Goal: Information Seeking & Learning: Learn about a topic

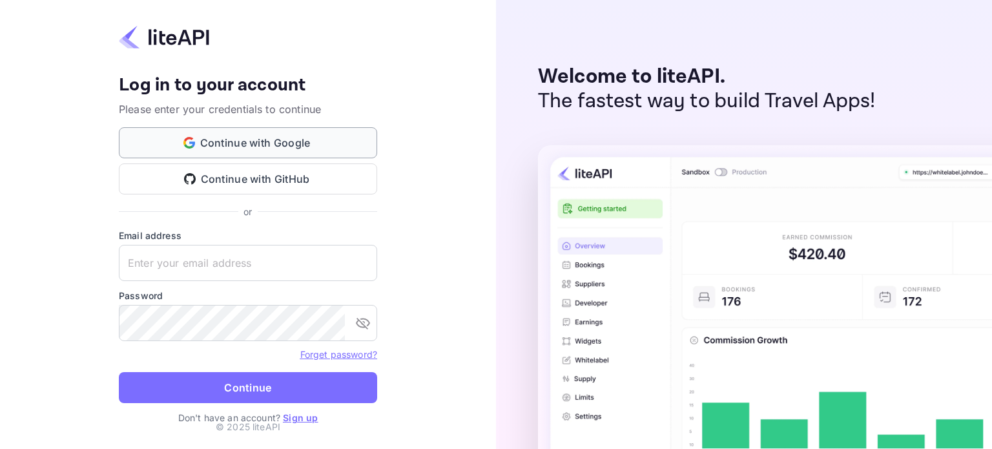
click at [220, 139] on button "Continue with Google" at bounding box center [248, 142] width 258 height 31
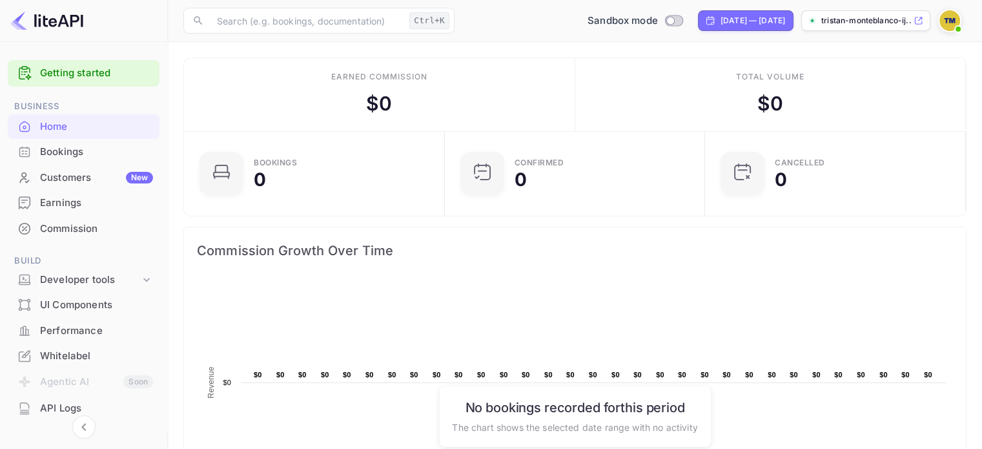
scroll to position [129, 0]
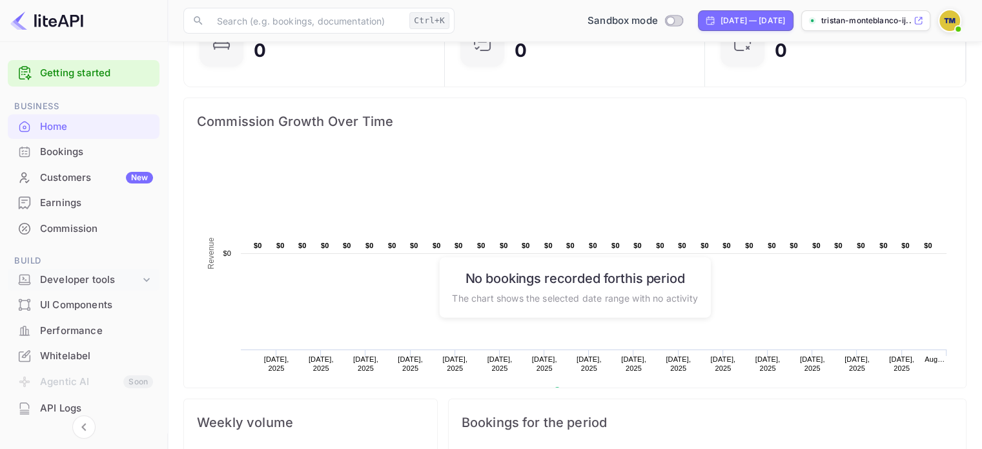
click at [76, 288] on div "Developer tools" at bounding box center [84, 280] width 152 height 23
click at [83, 300] on p "API docs and SDKs" at bounding box center [87, 301] width 84 height 14
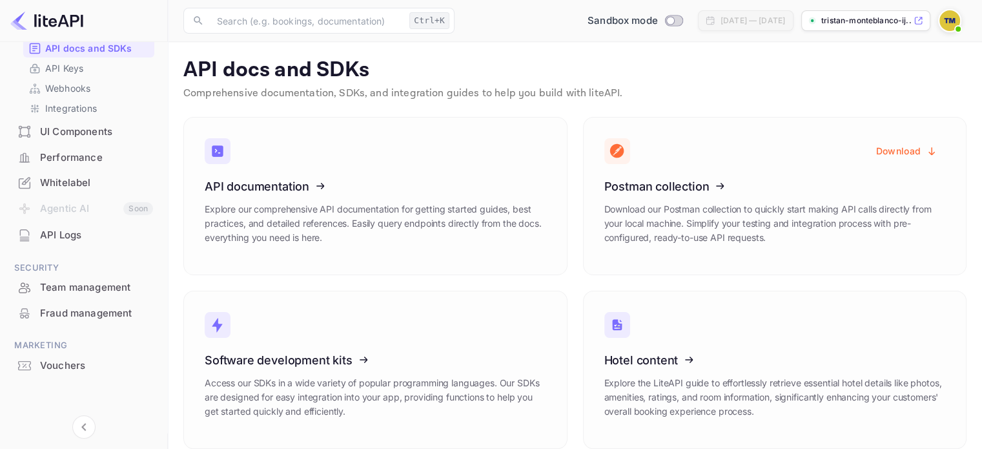
scroll to position [124, 0]
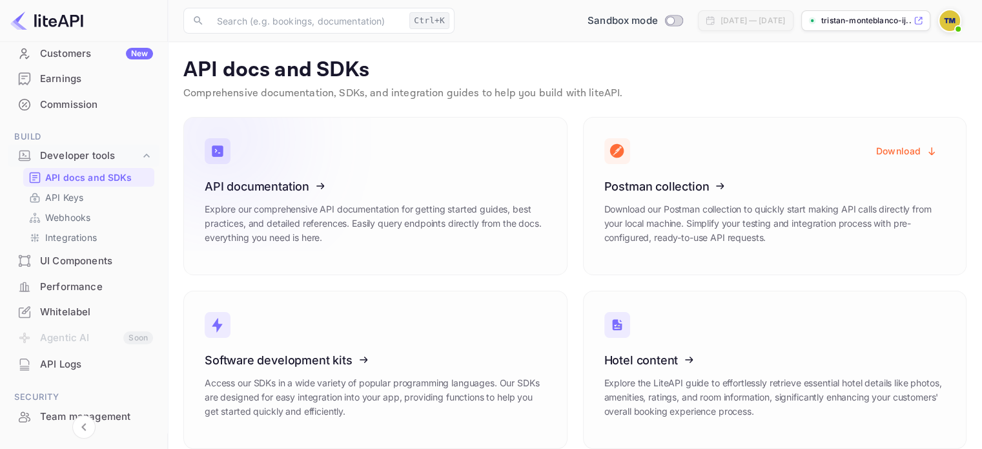
click at [220, 222] on icon at bounding box center [284, 184] width 201 height 133
